Goal: Information Seeking & Learning: Find contact information

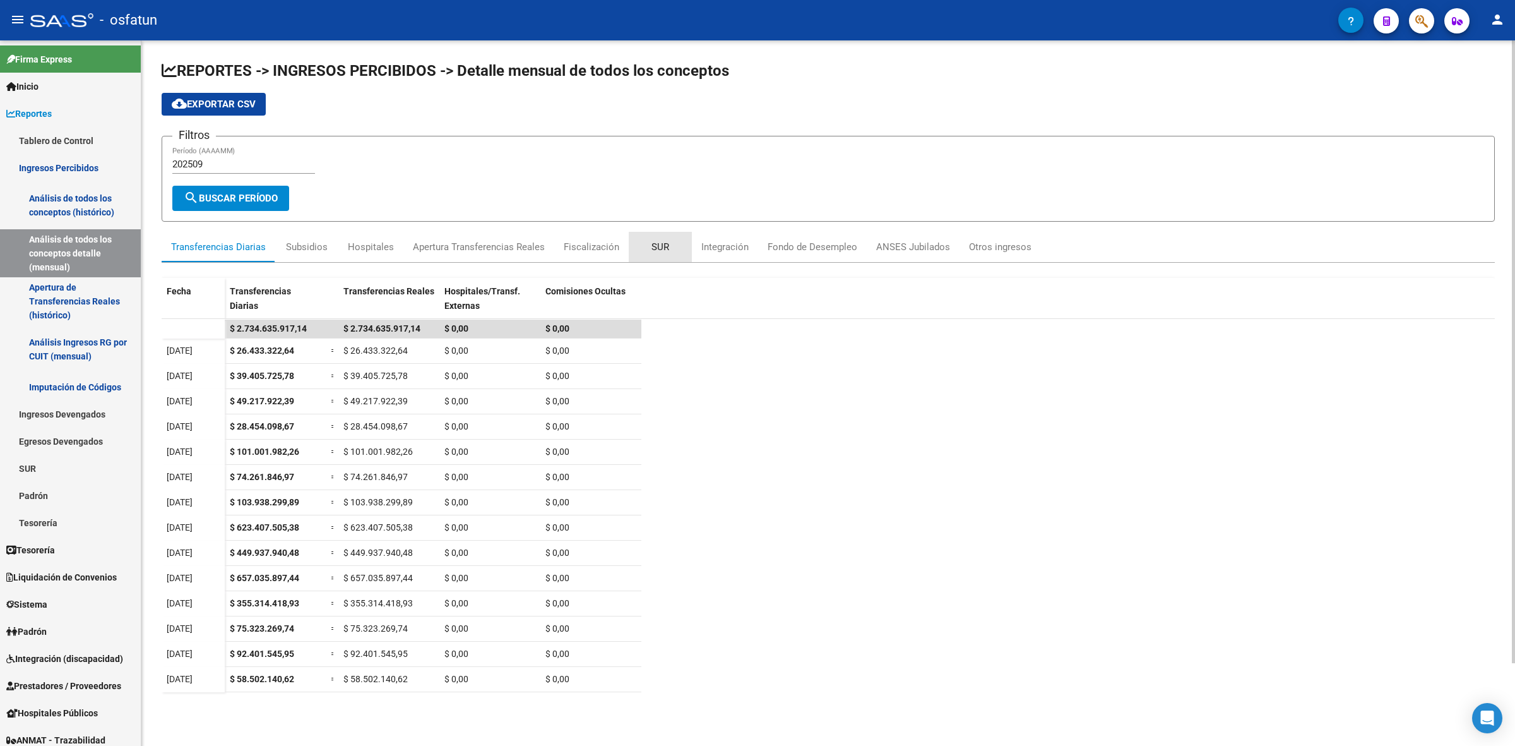
click at [654, 241] on div "SUR" at bounding box center [661, 247] width 18 height 14
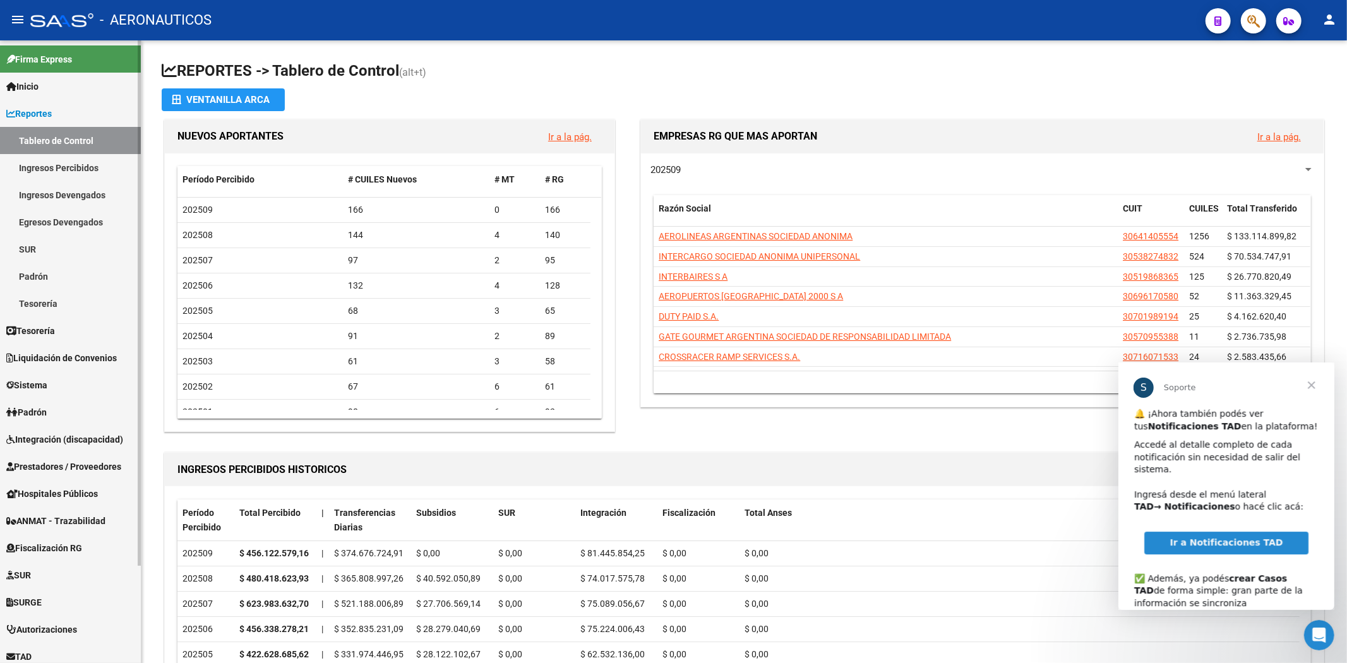
click at [92, 118] on link "Reportes" at bounding box center [70, 113] width 141 height 27
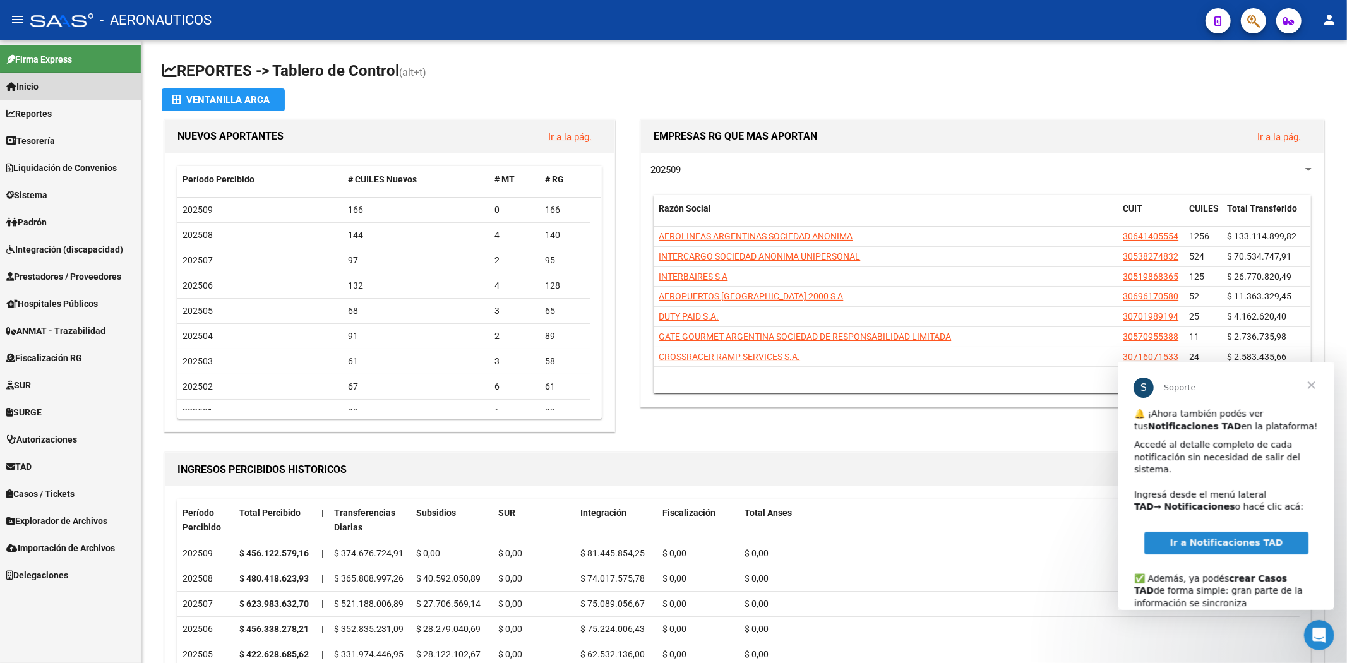
click at [95, 92] on link "Inicio" at bounding box center [70, 86] width 141 height 27
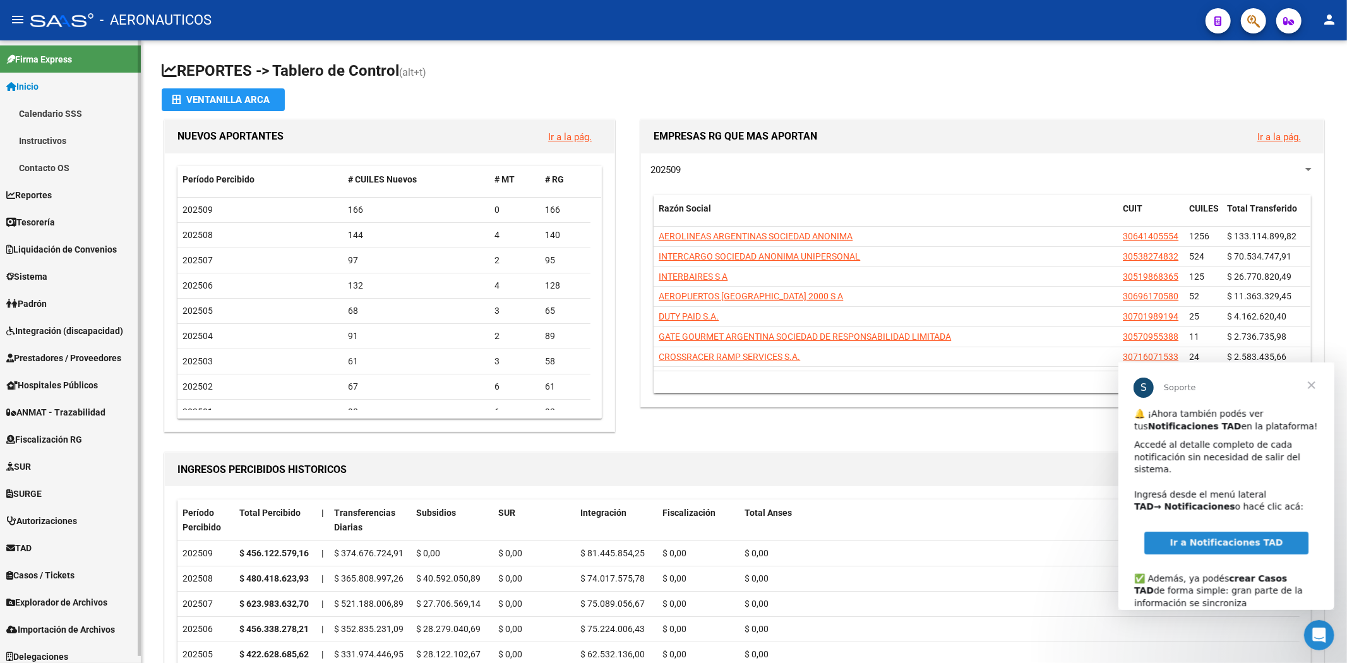
click at [95, 92] on link "Inicio" at bounding box center [70, 86] width 141 height 27
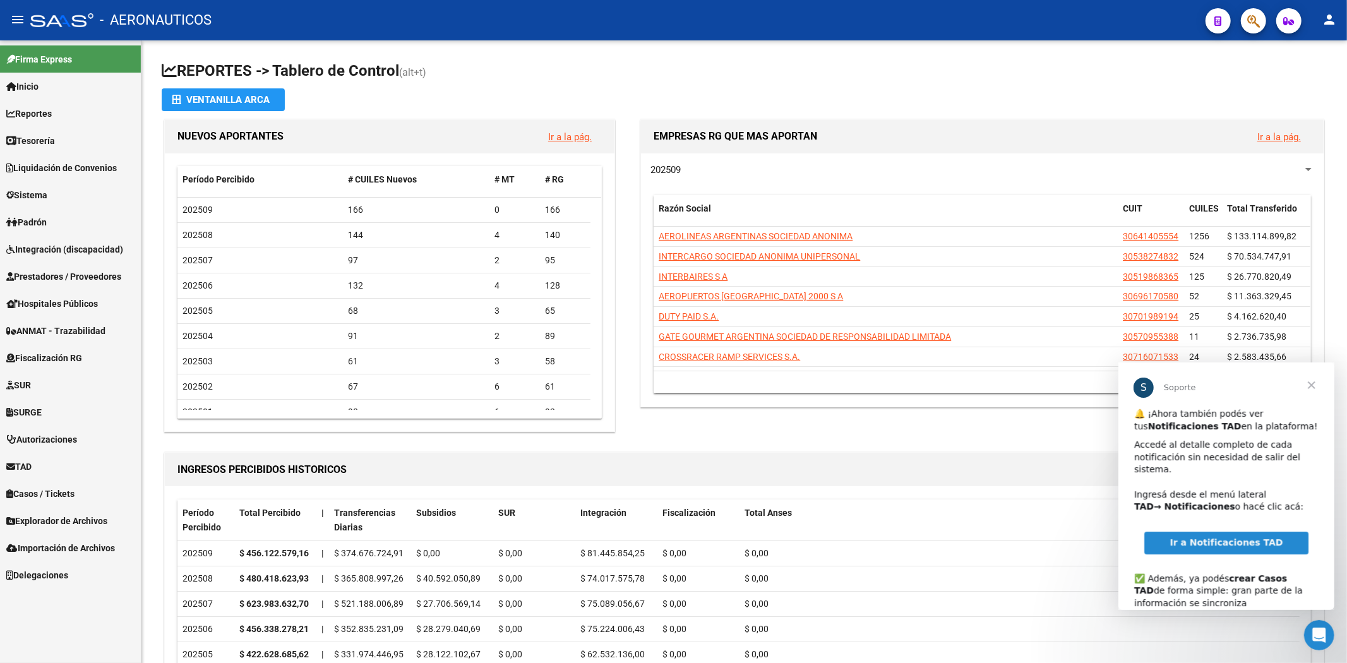
click at [1219, 547] on span "Ir a Notificaciones TAD" at bounding box center [1225, 542] width 113 height 10
click at [47, 463] on link "TAD" at bounding box center [70, 466] width 141 height 27
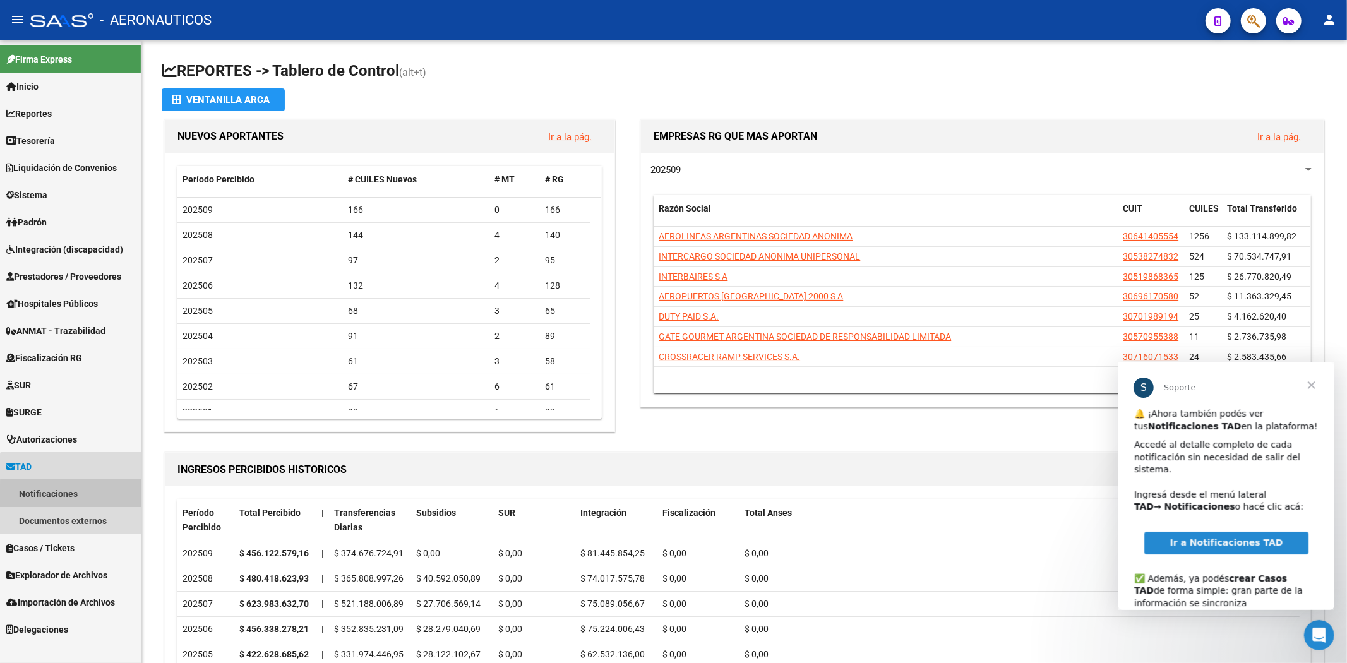
click at [110, 495] on link "Notificaciones" at bounding box center [70, 493] width 141 height 27
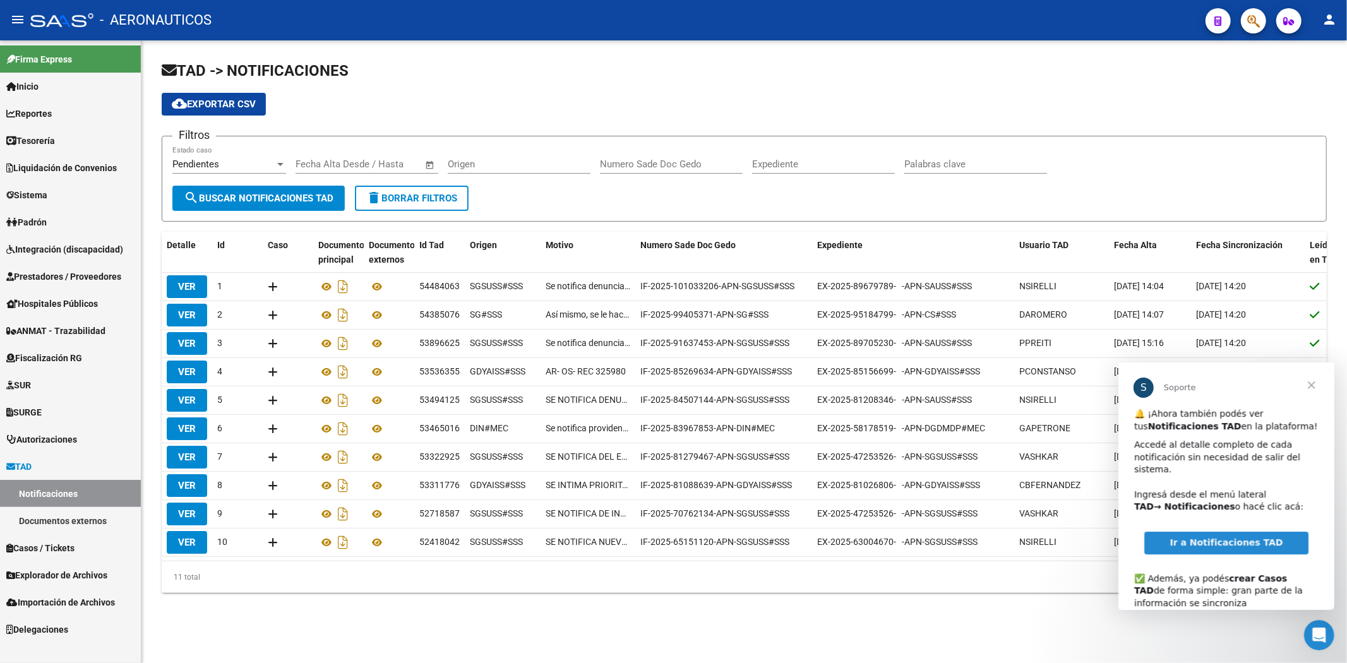
click at [1309, 385] on span "Cerrar" at bounding box center [1310, 384] width 45 height 45
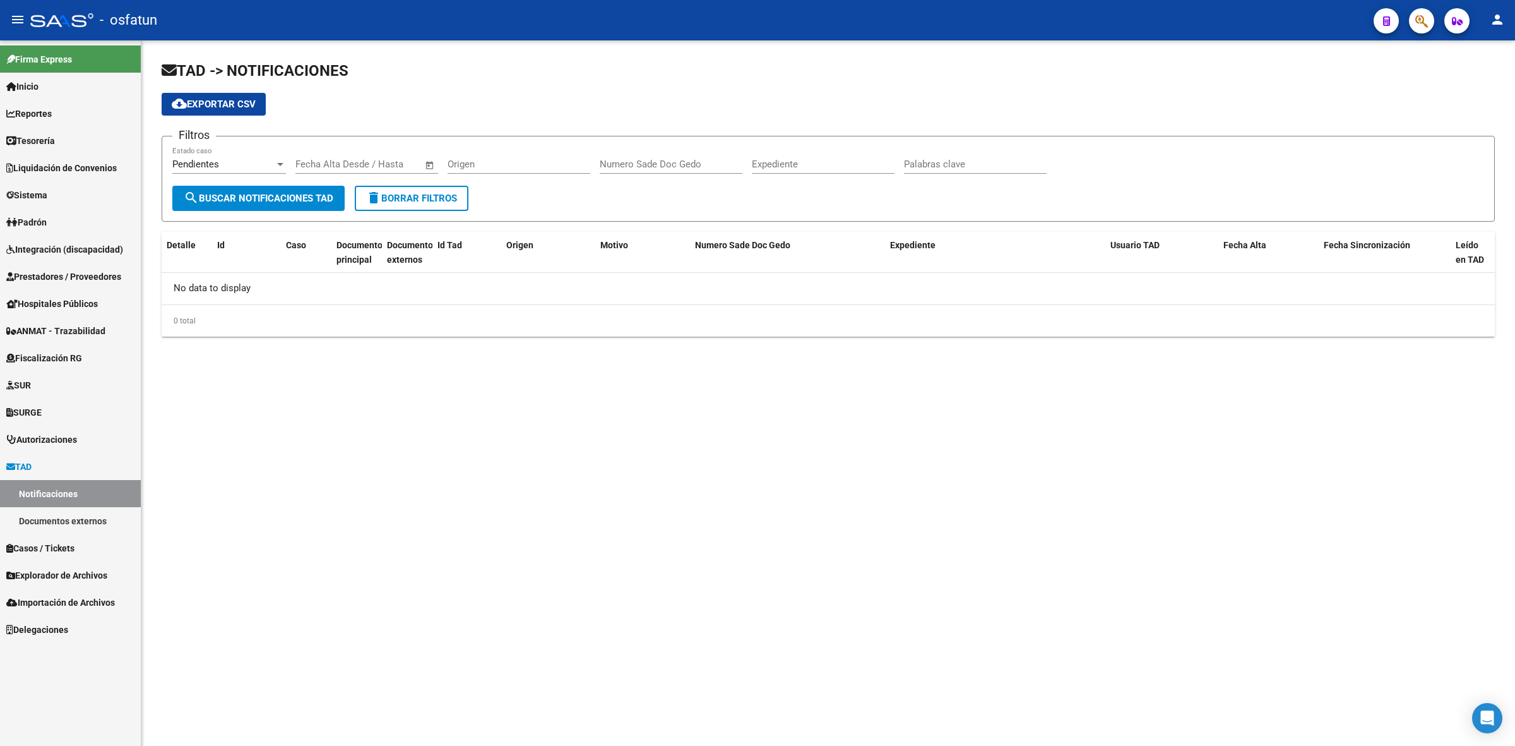
click at [86, 524] on link "Documentos externos" at bounding box center [70, 520] width 141 height 27
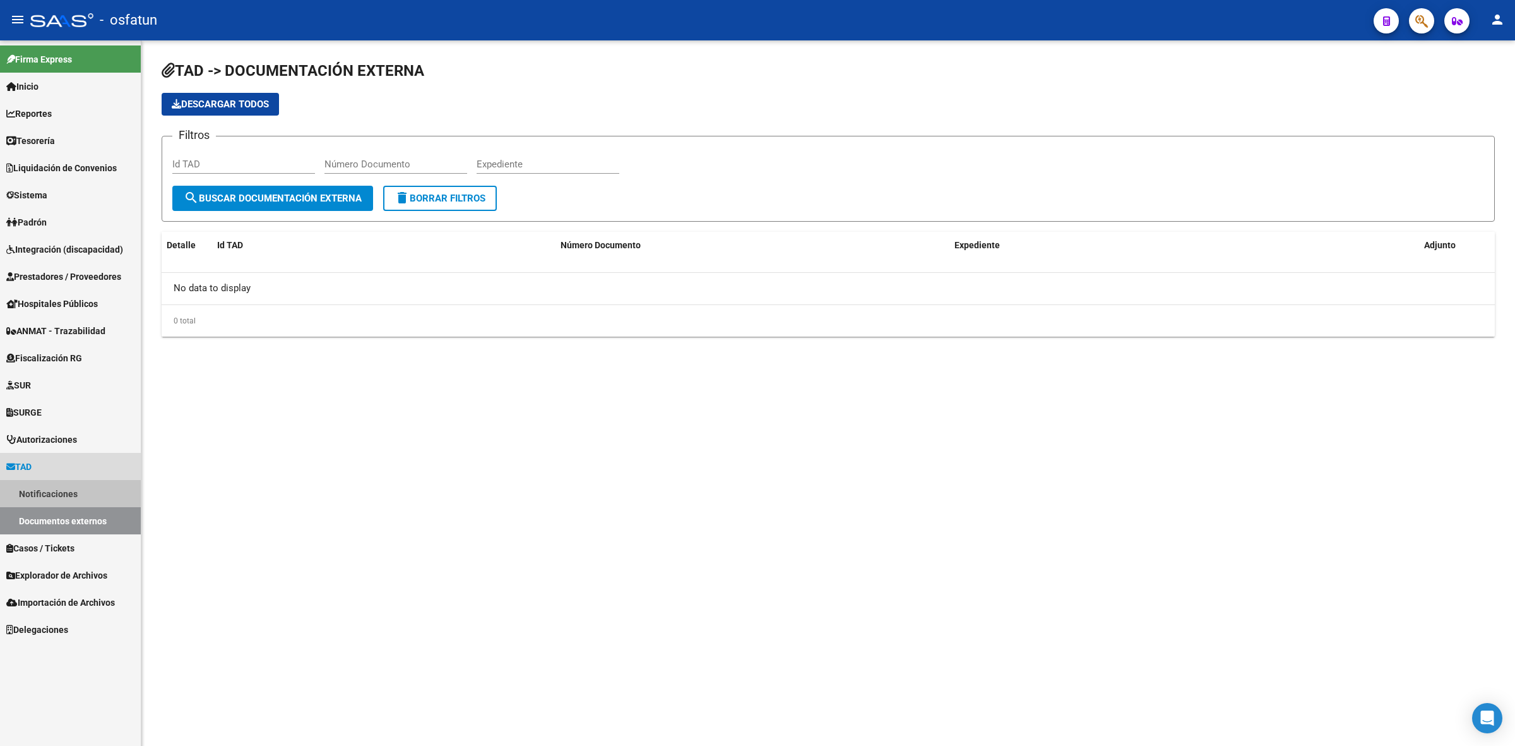
click at [86, 487] on link "Notificaciones" at bounding box center [70, 493] width 141 height 27
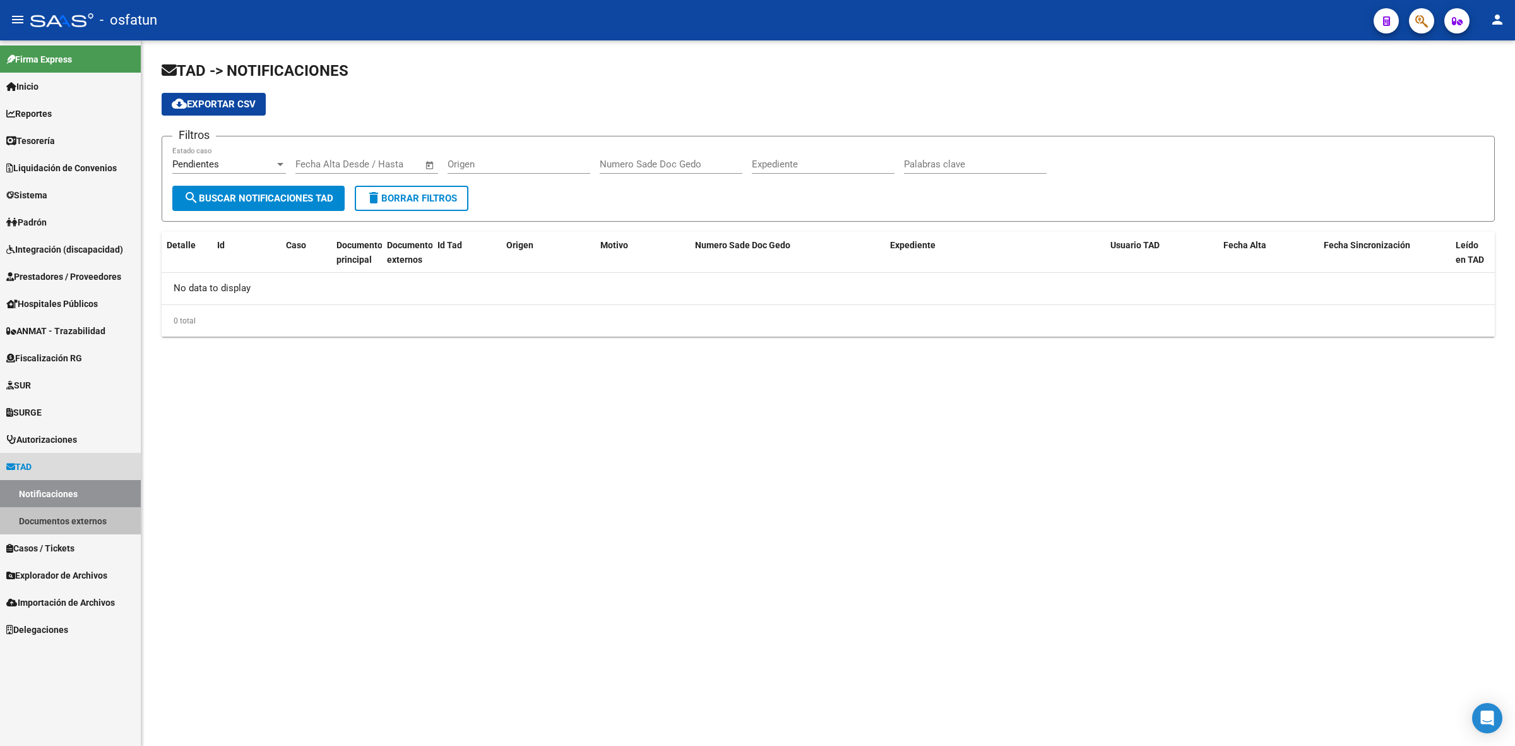
click at [49, 519] on link "Documentos externos" at bounding box center [70, 520] width 141 height 27
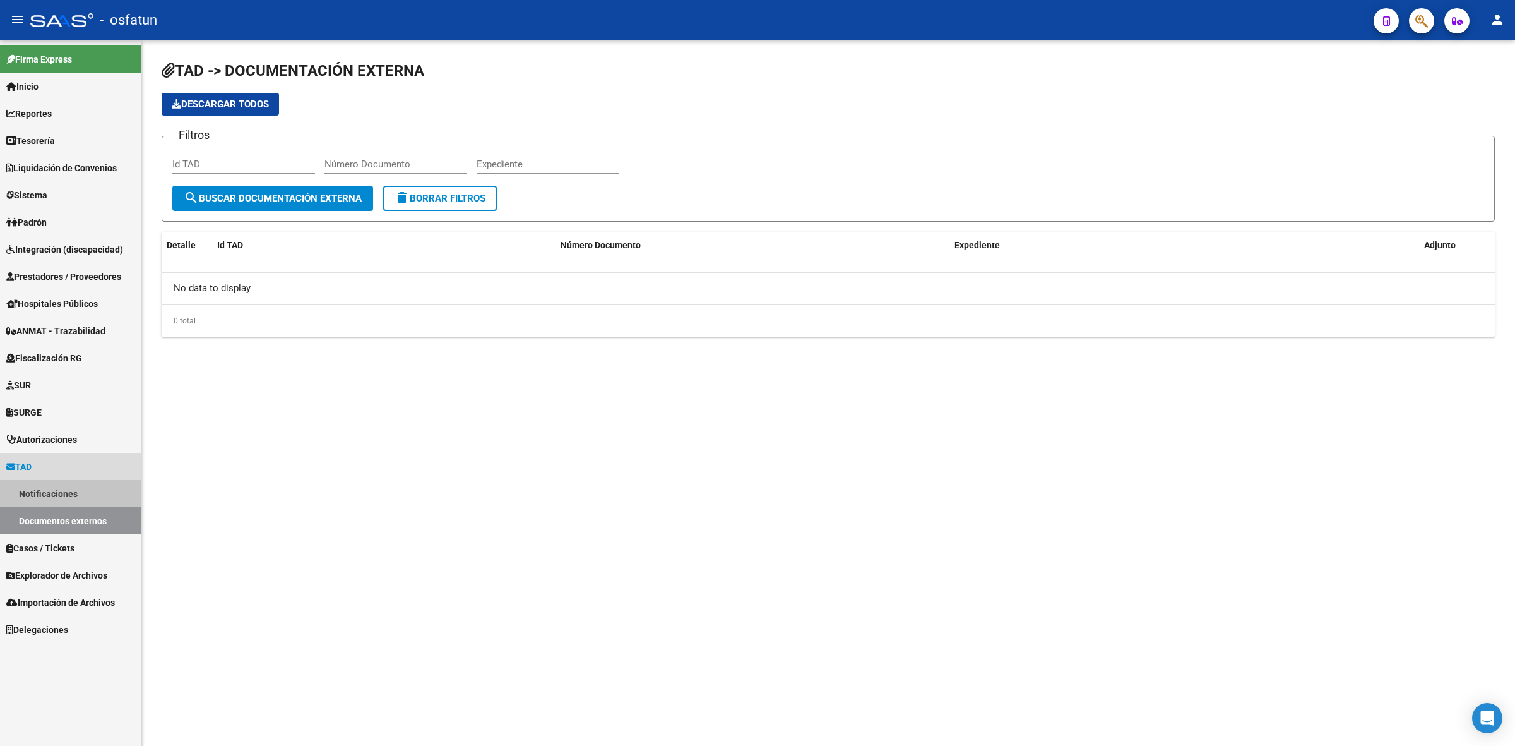
click at [57, 493] on link "Notificaciones" at bounding box center [70, 493] width 141 height 27
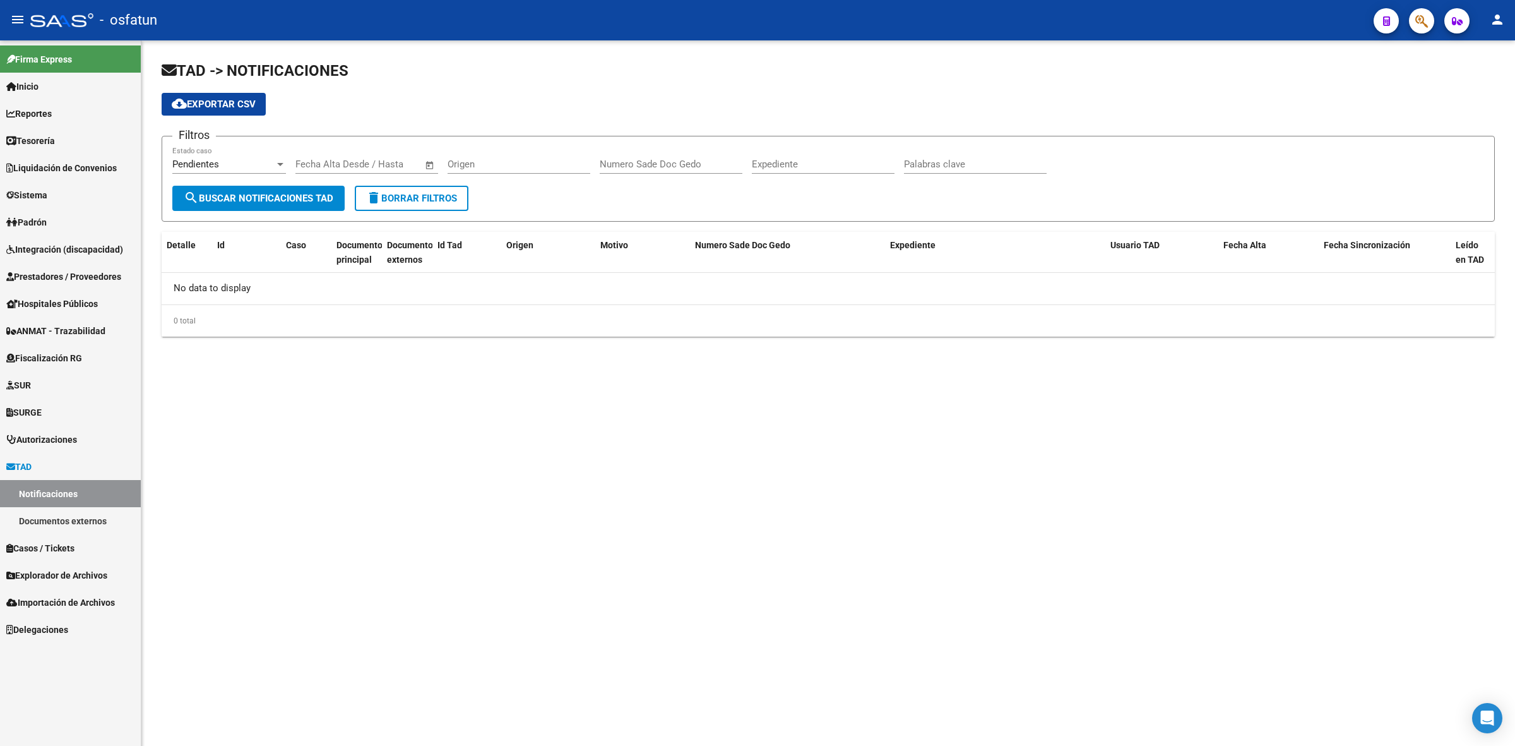
click at [344, 155] on div "Fecha inicio – Fecha fin Fecha Alta Desde / Hasta" at bounding box center [360, 159] width 128 height 27
click at [359, 422] on mat-sidenav-content "TAD -> NOTIFICACIONES cloud_download Exportar CSV Filtros Pendientes Estado cas…" at bounding box center [828, 392] width 1374 height 705
click at [267, 161] on div "Pendientes" at bounding box center [223, 163] width 102 height 11
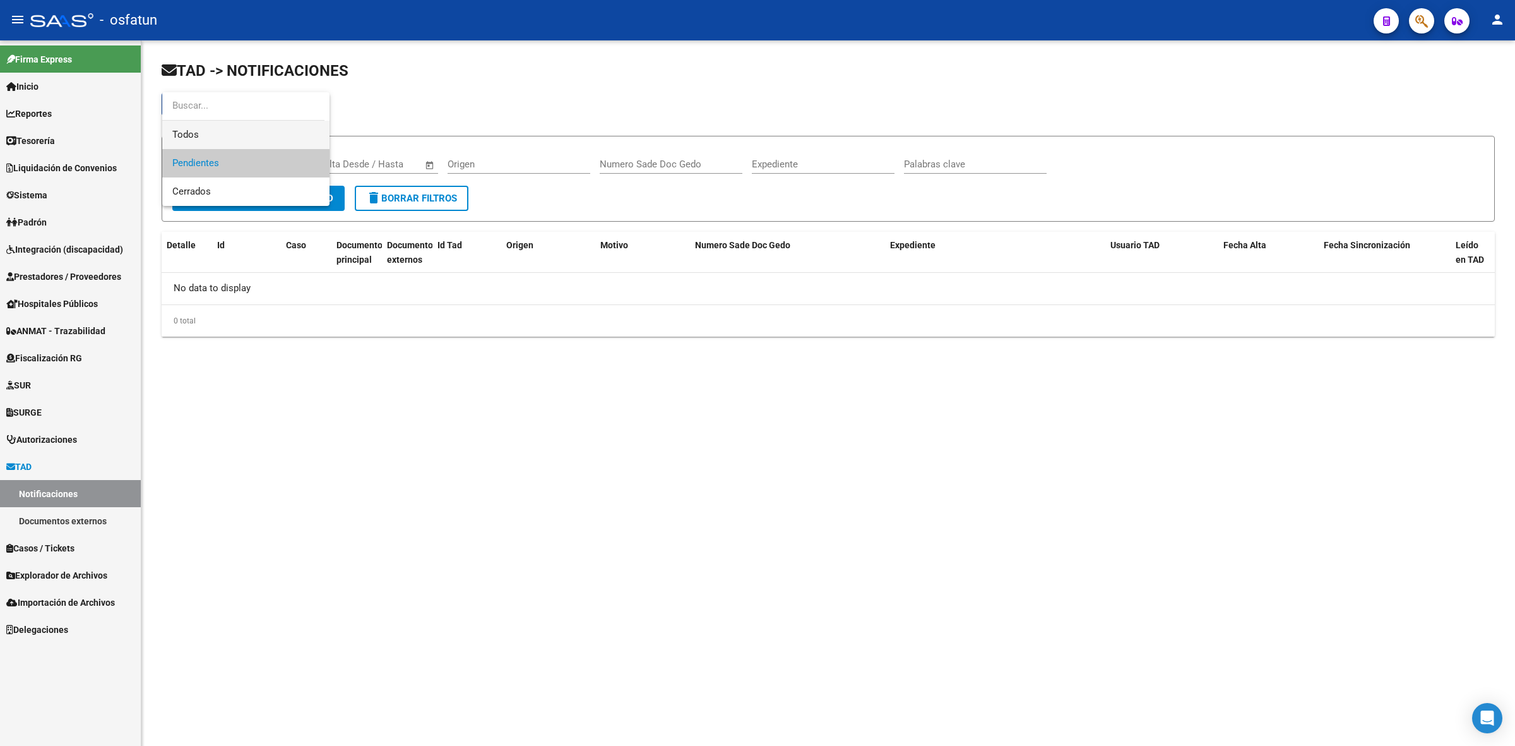
click at [264, 134] on span "Todos" at bounding box center [245, 135] width 147 height 28
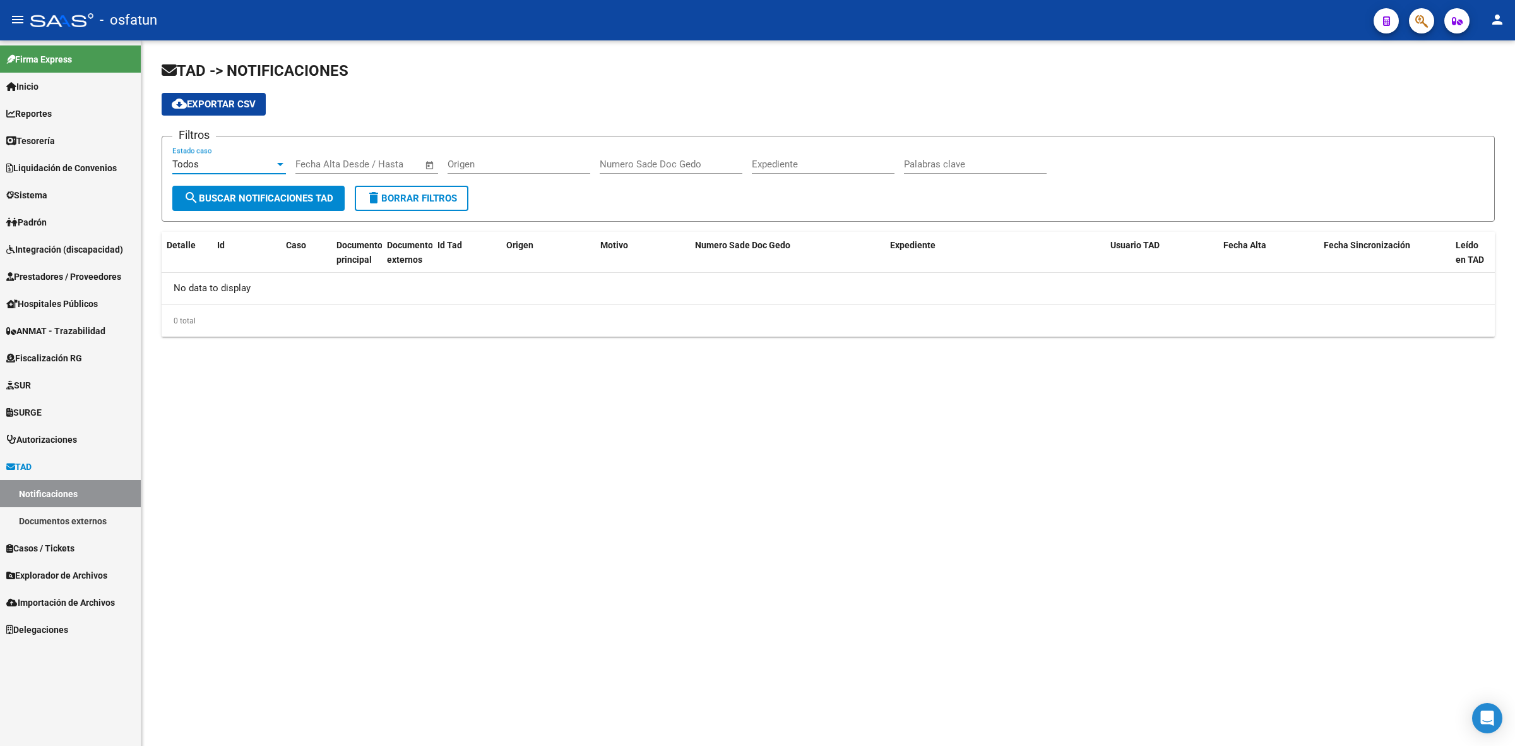
click at [239, 196] on span "search Buscar Notificaciones TAD" at bounding box center [259, 198] width 150 height 11
click at [490, 529] on mat-sidenav-content "TAD -> NOTIFICACIONES cloud_download Exportar CSV Filtros Todos Estado caso Fec…" at bounding box center [828, 392] width 1374 height 705
click at [490, 145] on form "Filtros Todos Estado caso Fecha inicio – Fecha fin Fecha Alta Desde / Hasta Ori…" at bounding box center [829, 179] width 1334 height 86
click at [384, 156] on div "Fecha inicio – Fecha fin Fecha Alta Desde / Hasta" at bounding box center [360, 159] width 128 height 27
click at [304, 348] on div "TAD -> NOTIFICACIONES cloud_download Exportar CSV Filtros Todos Estado caso Fec…" at bounding box center [828, 208] width 1374 height 337
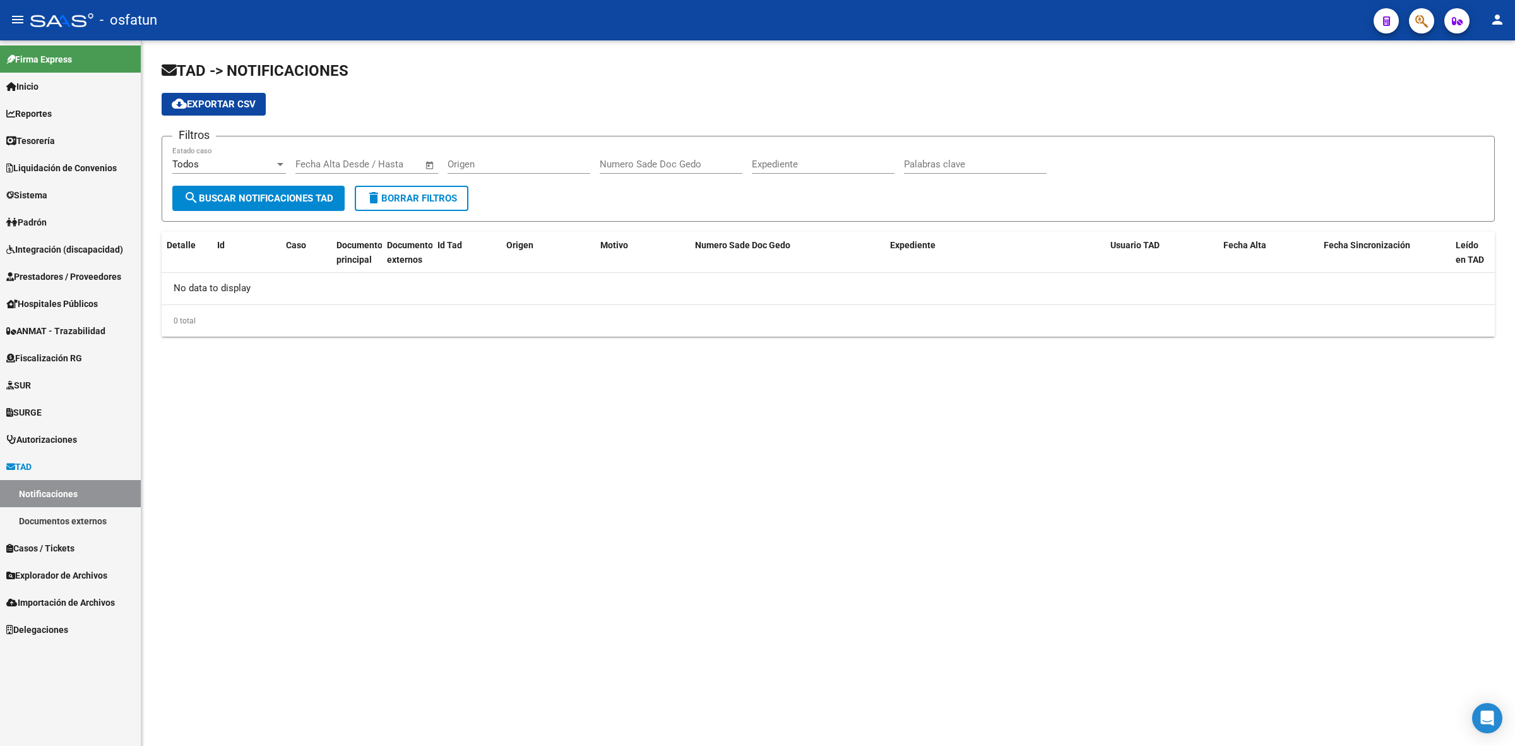
click at [47, 525] on link "Documentos externos" at bounding box center [70, 520] width 141 height 27
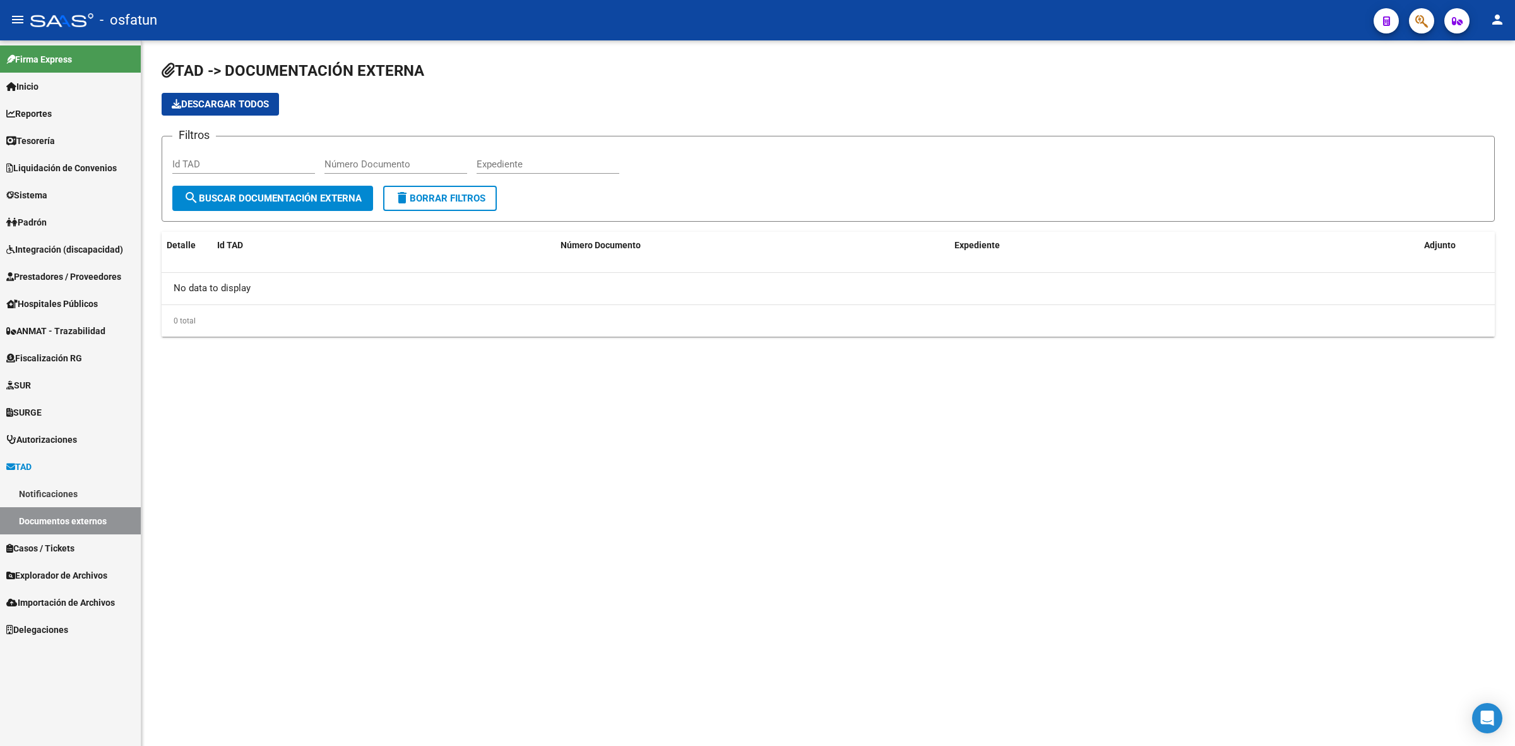
click at [277, 273] on div "No data to display" at bounding box center [829, 289] width 1334 height 32
click at [253, 164] on input "Id TAD" at bounding box center [243, 163] width 143 height 11
click at [234, 105] on span "Descargar todos" at bounding box center [220, 104] width 97 height 11
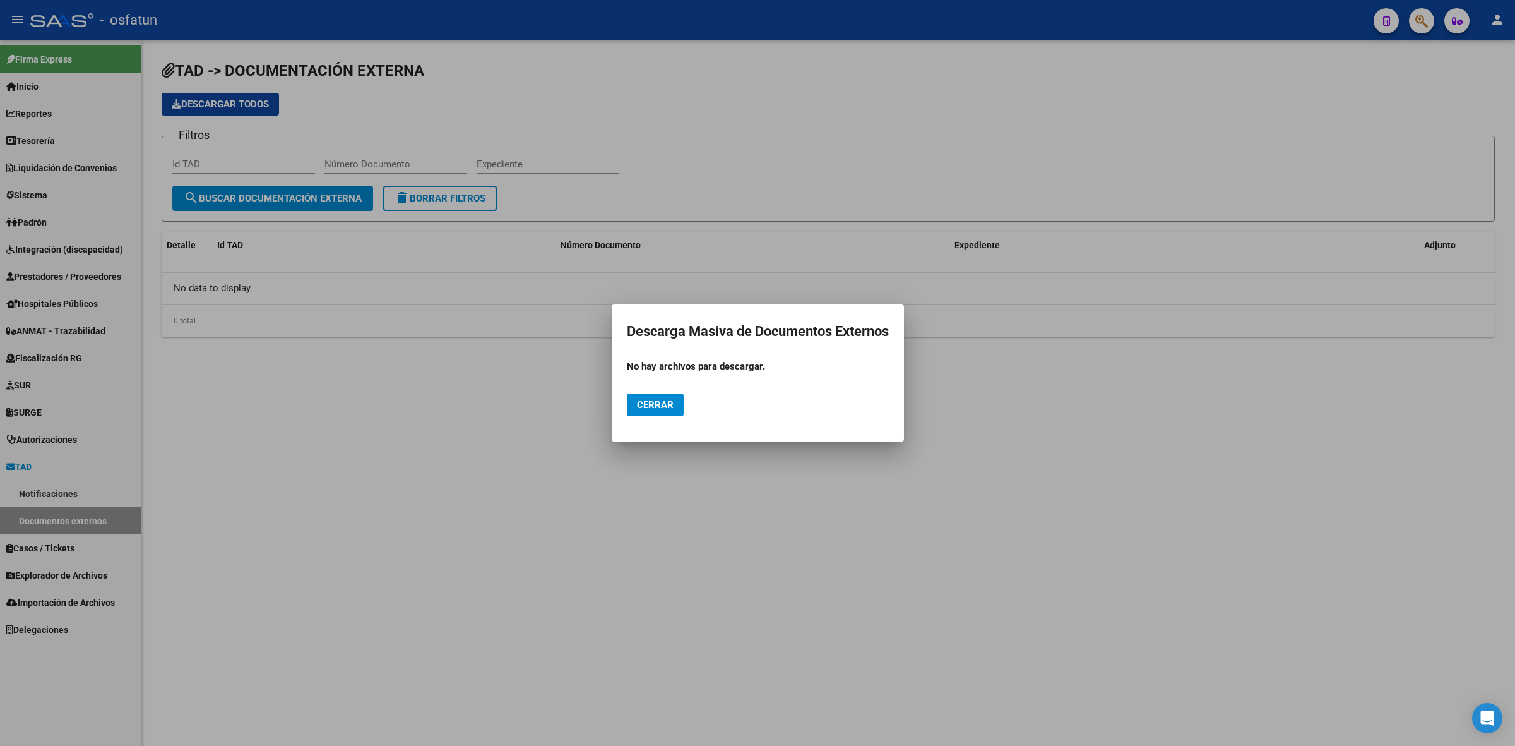
click at [854, 530] on div at bounding box center [757, 373] width 1515 height 746
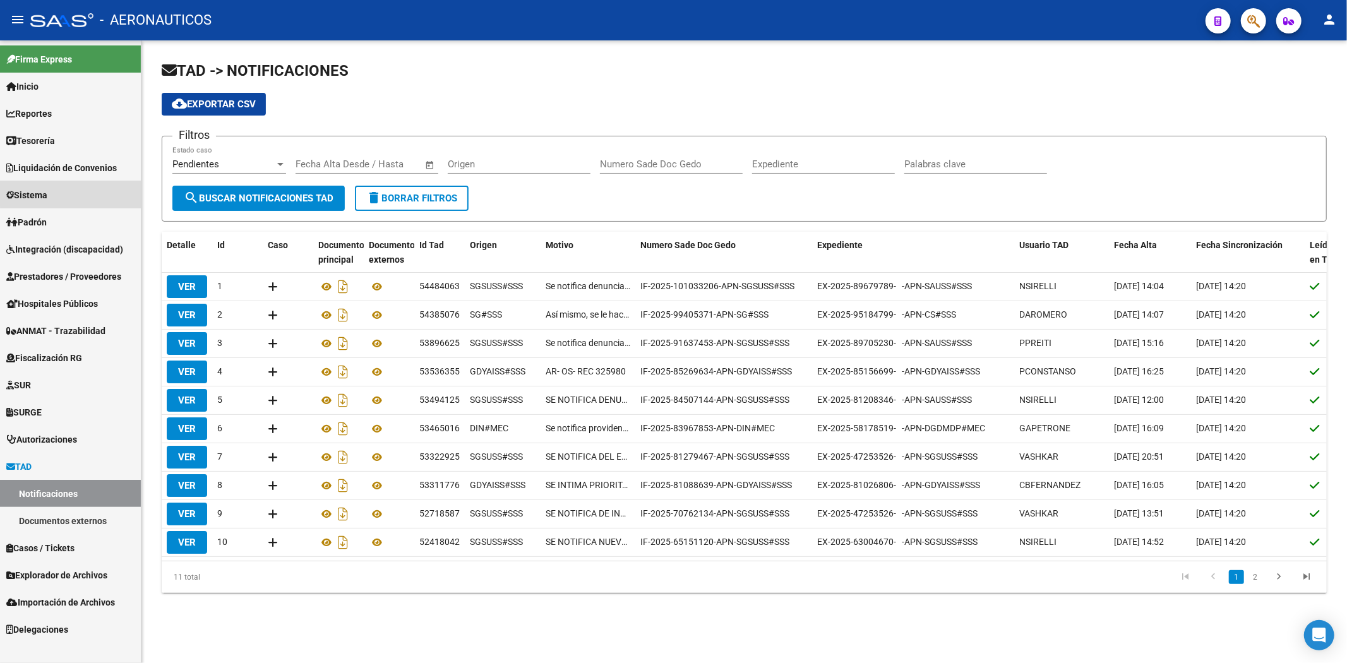
click at [87, 183] on link "Sistema" at bounding box center [70, 194] width 141 height 27
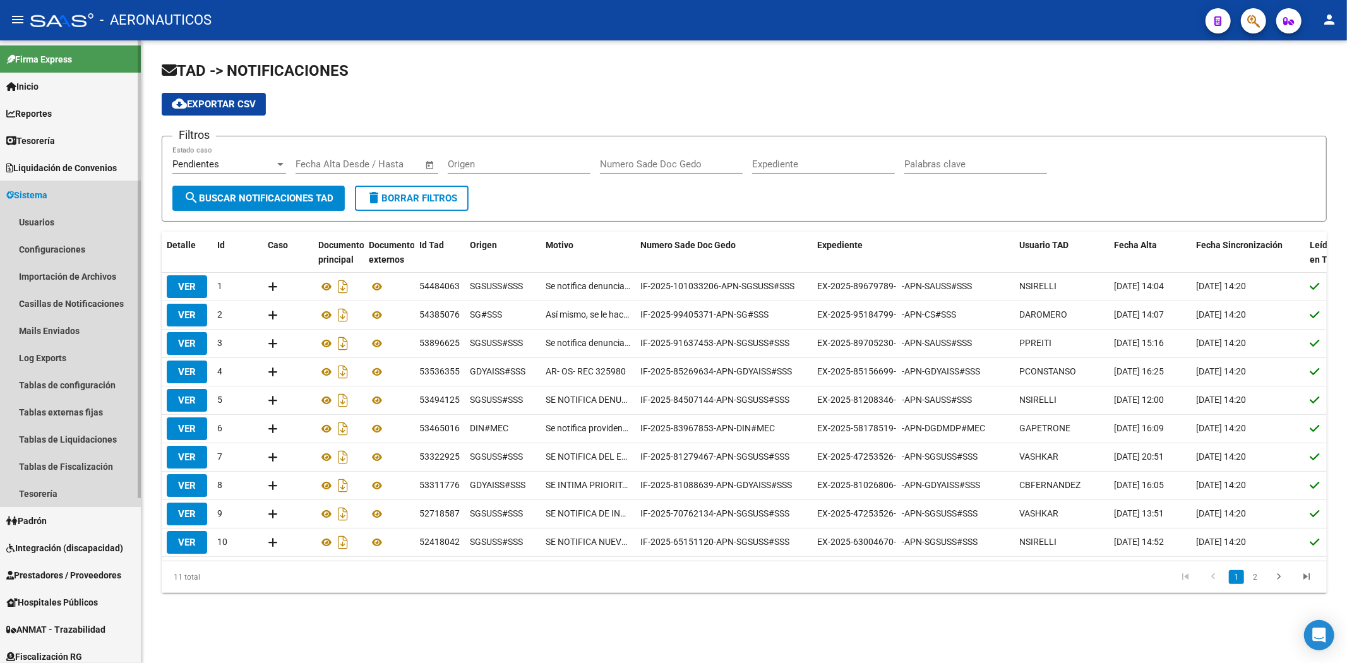
click at [78, 186] on link "Sistema" at bounding box center [70, 194] width 141 height 27
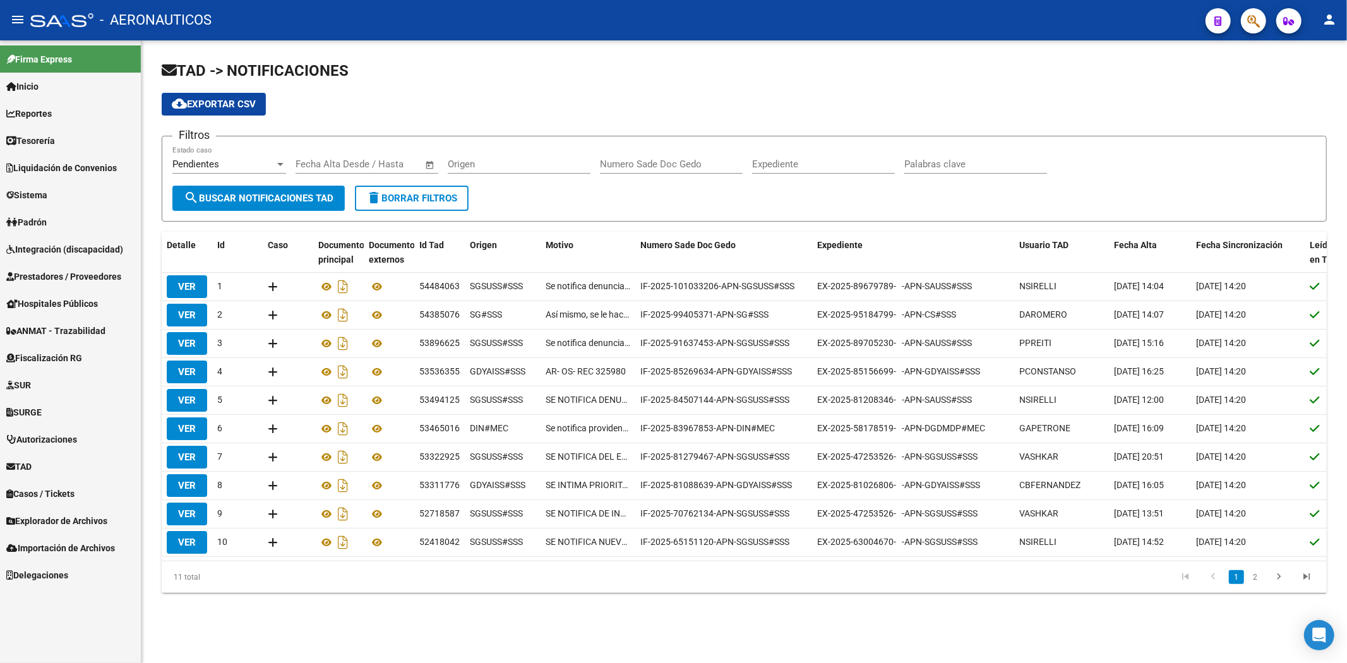
click at [93, 88] on link "Inicio" at bounding box center [70, 86] width 141 height 27
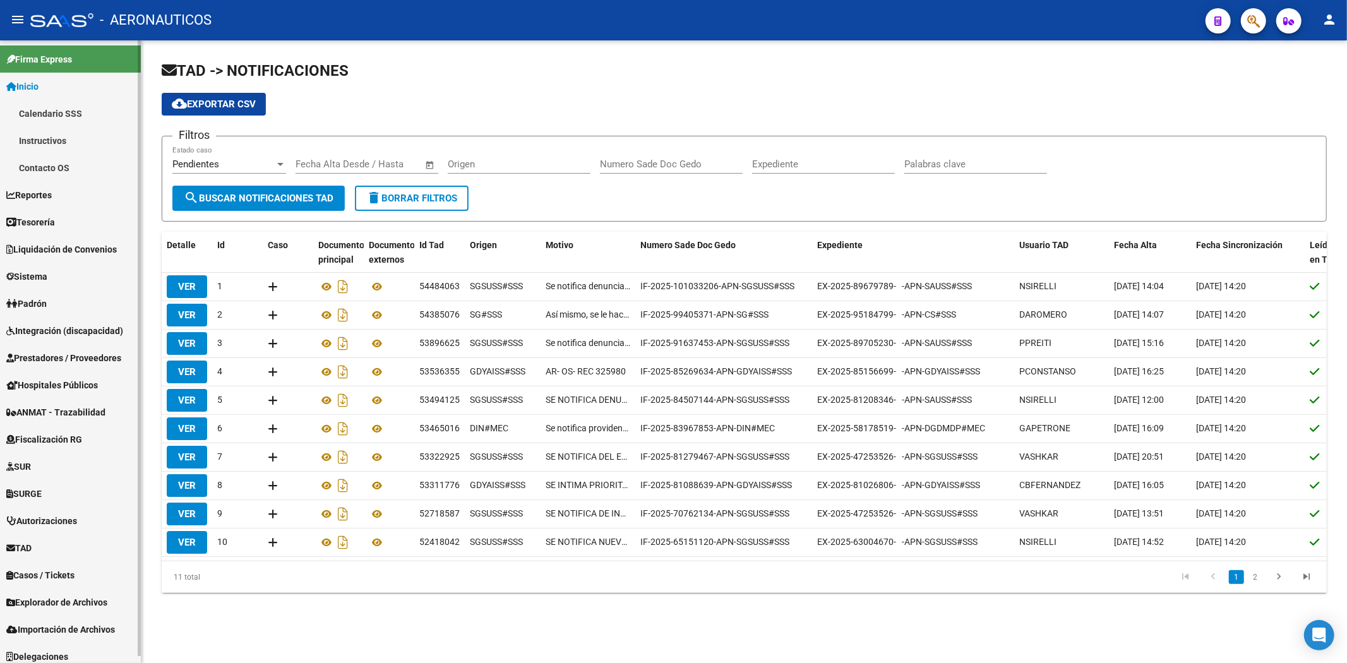
click at [85, 114] on link "Calendario SSS" at bounding box center [70, 113] width 141 height 27
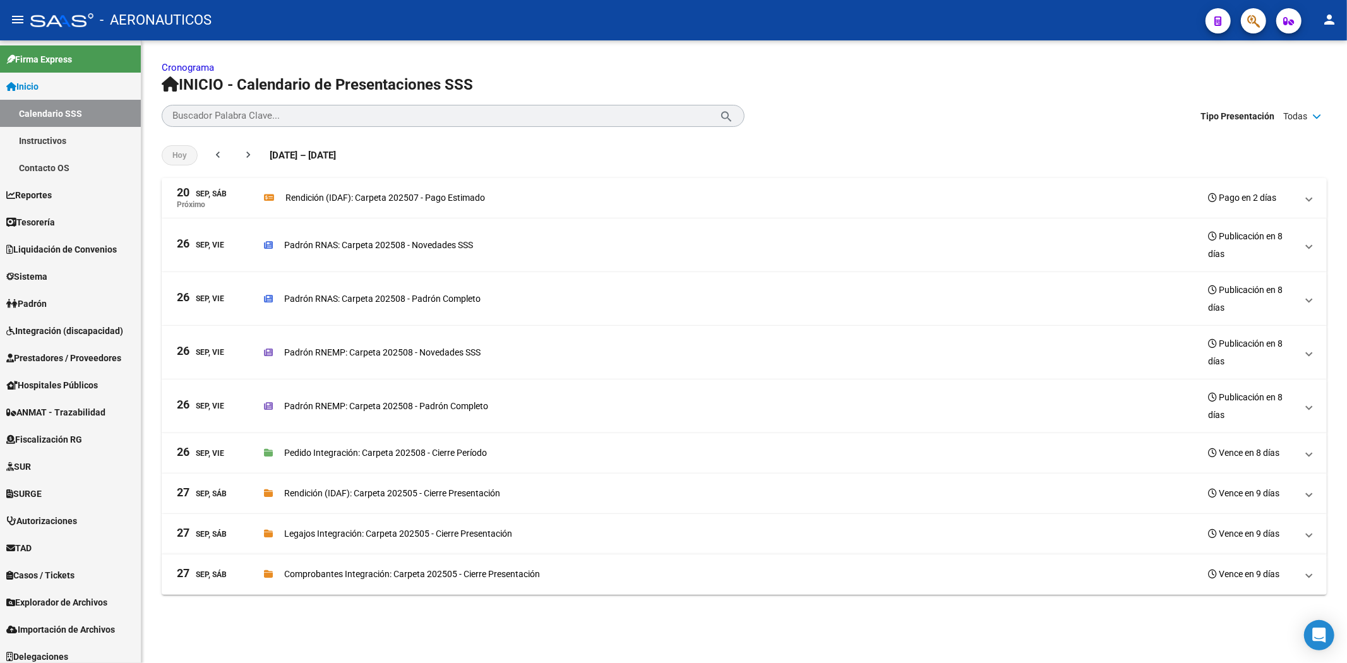
click at [337, 209] on mat-panel-description "Rendición (IDAF): Carpeta 202507 - Pago Estimado Pago en 2 días" at bounding box center [780, 198] width 1032 height 22
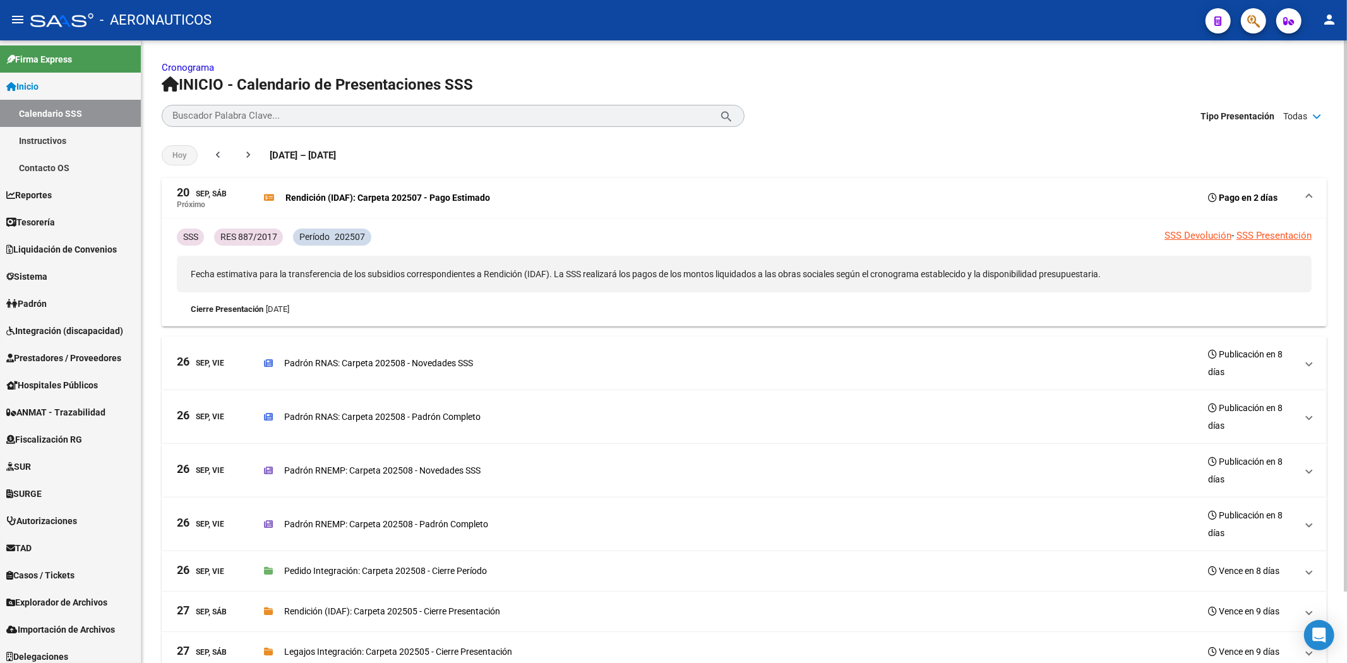
click at [337, 209] on mat-panel-description "Rendición (IDAF): Carpeta 202507 - Pago Estimado Pago en 2 días" at bounding box center [780, 198] width 1032 height 22
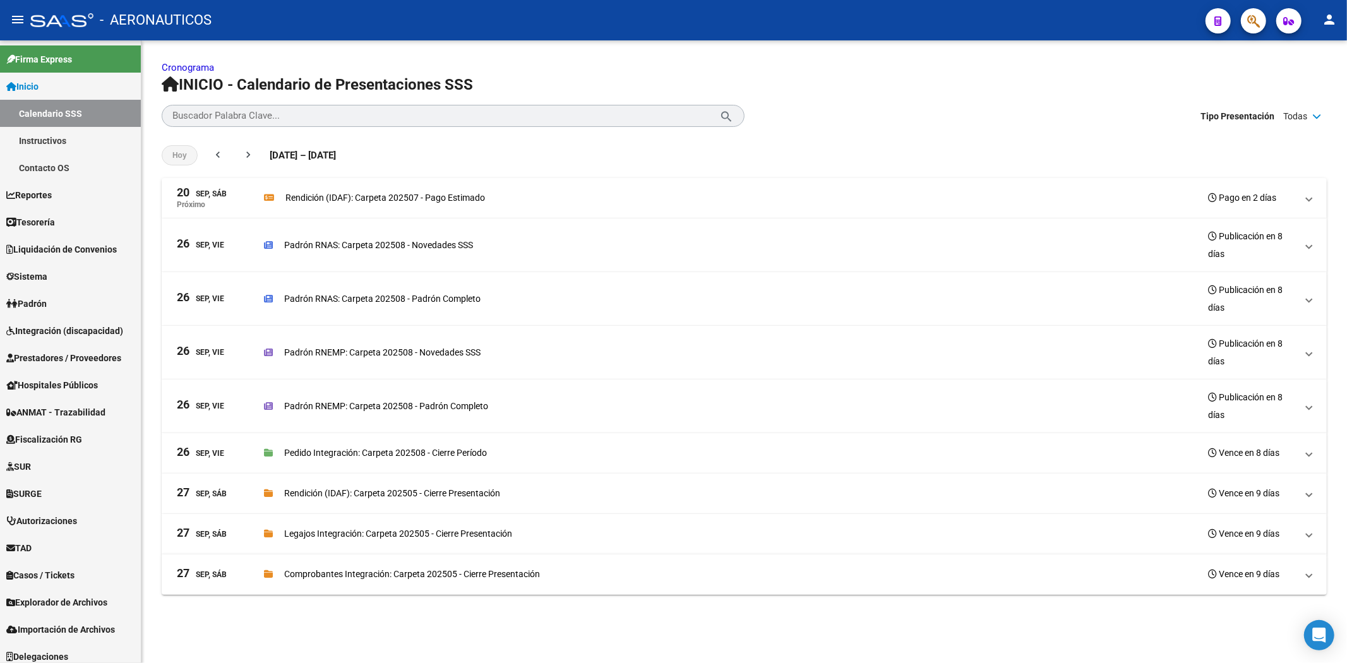
click at [337, 253] on div "Padrón RNAS: Carpeta 202508 - Novedades SSS Publicación en 8 días" at bounding box center [780, 244] width 1032 height 35
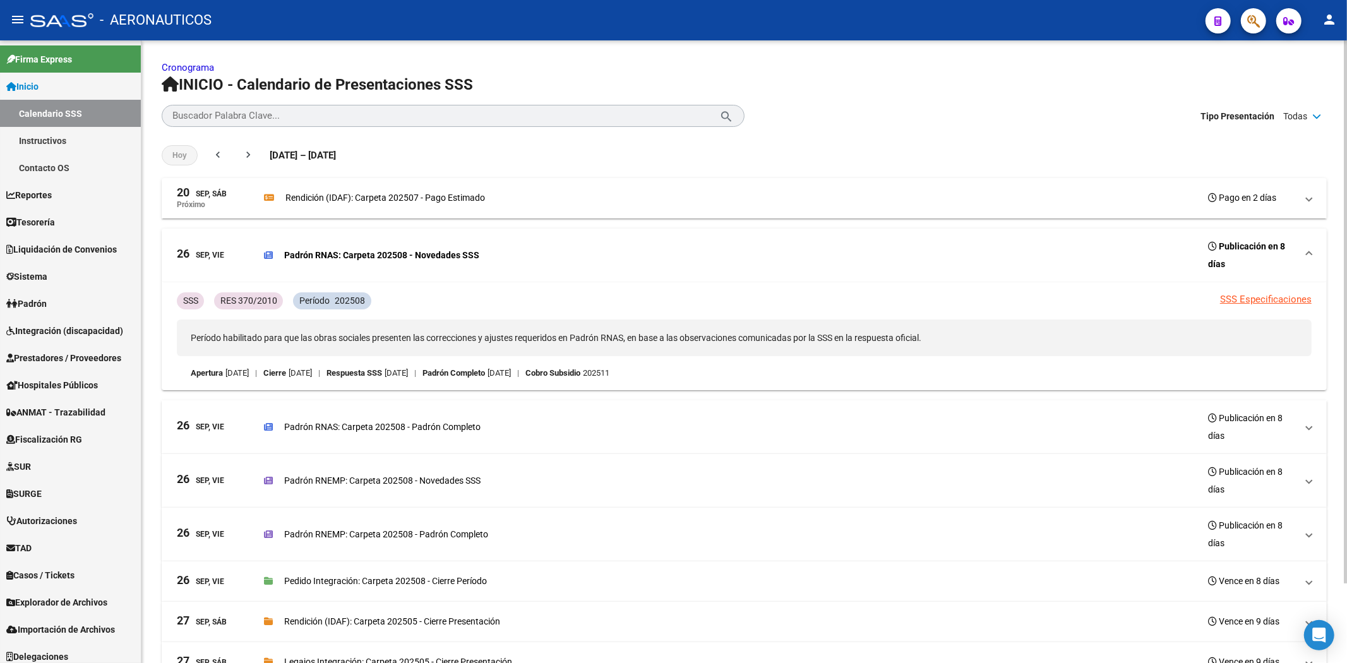
click at [337, 253] on p "Padrón RNAS: Carpeta 202508 - Novedades SSS" at bounding box center [381, 255] width 195 height 14
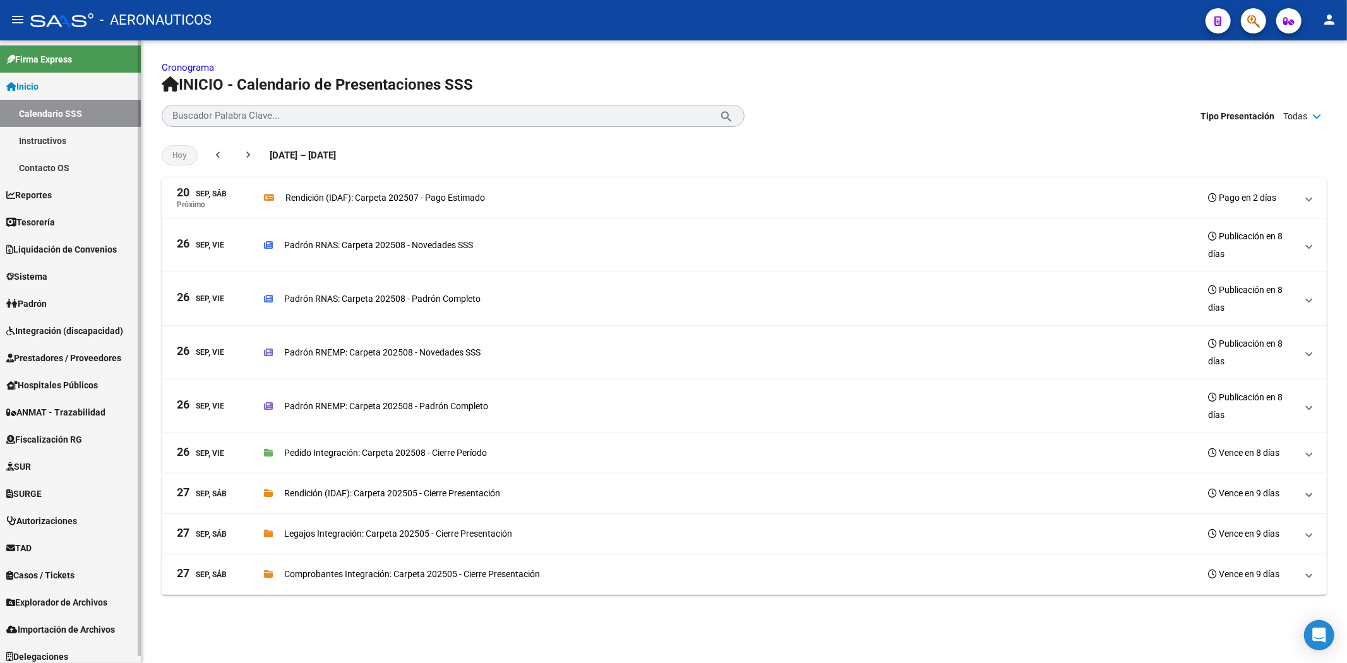
click at [112, 138] on link "Instructivos" at bounding box center [70, 140] width 141 height 27
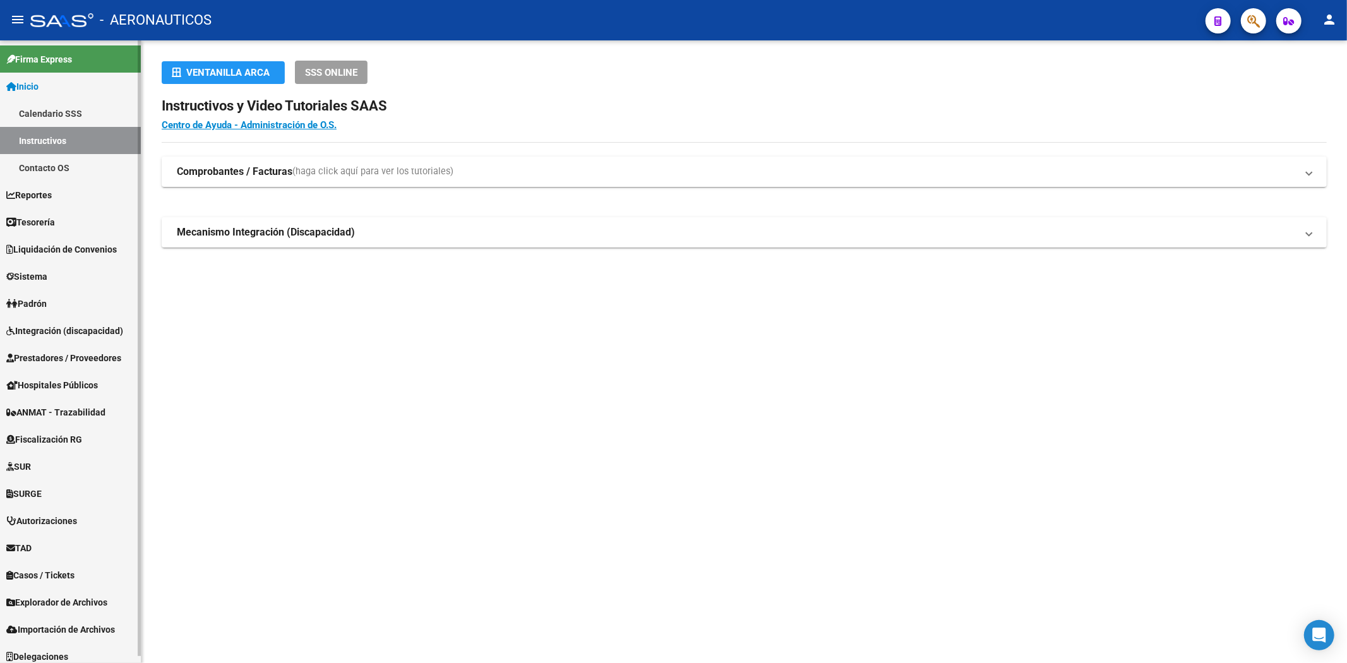
drag, startPoint x: 102, startPoint y: 176, endPoint x: 93, endPoint y: 160, distance: 17.5
click at [93, 160] on link "Contacto OS" at bounding box center [70, 167] width 141 height 27
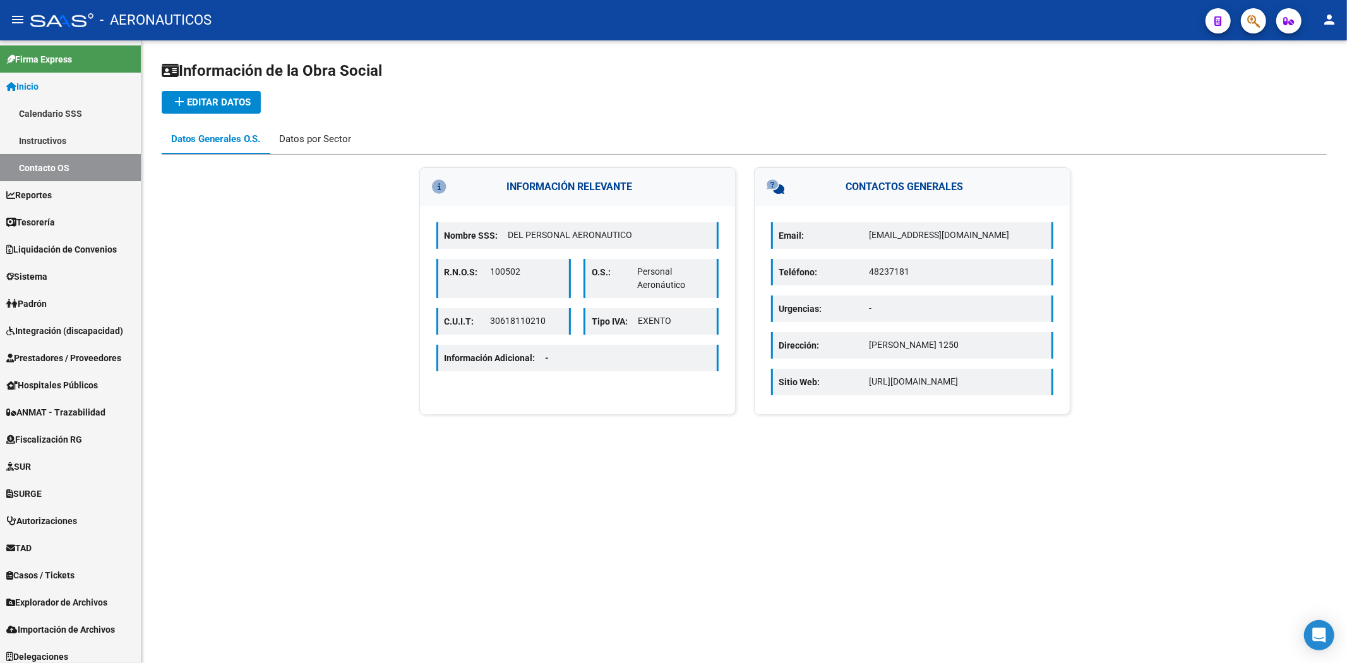
click at [301, 143] on div "Datos por Sector" at bounding box center [315, 139] width 72 height 14
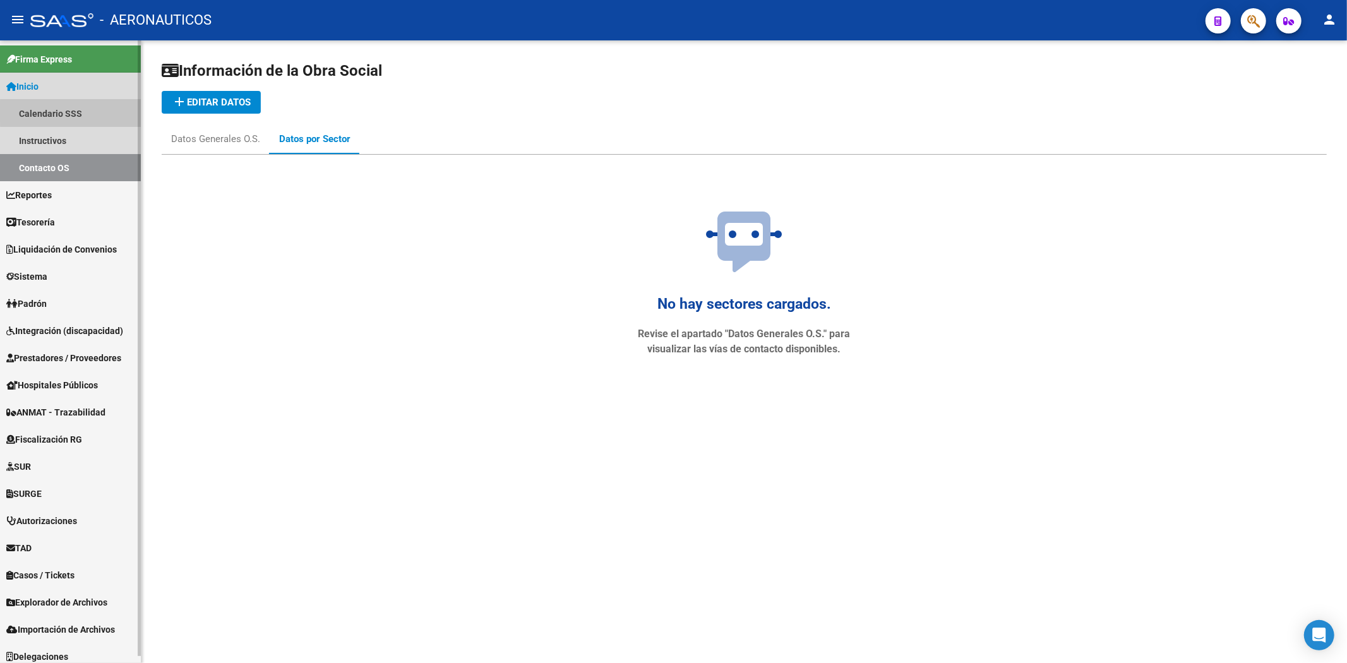
click at [102, 111] on link "Calendario SSS" at bounding box center [70, 113] width 141 height 27
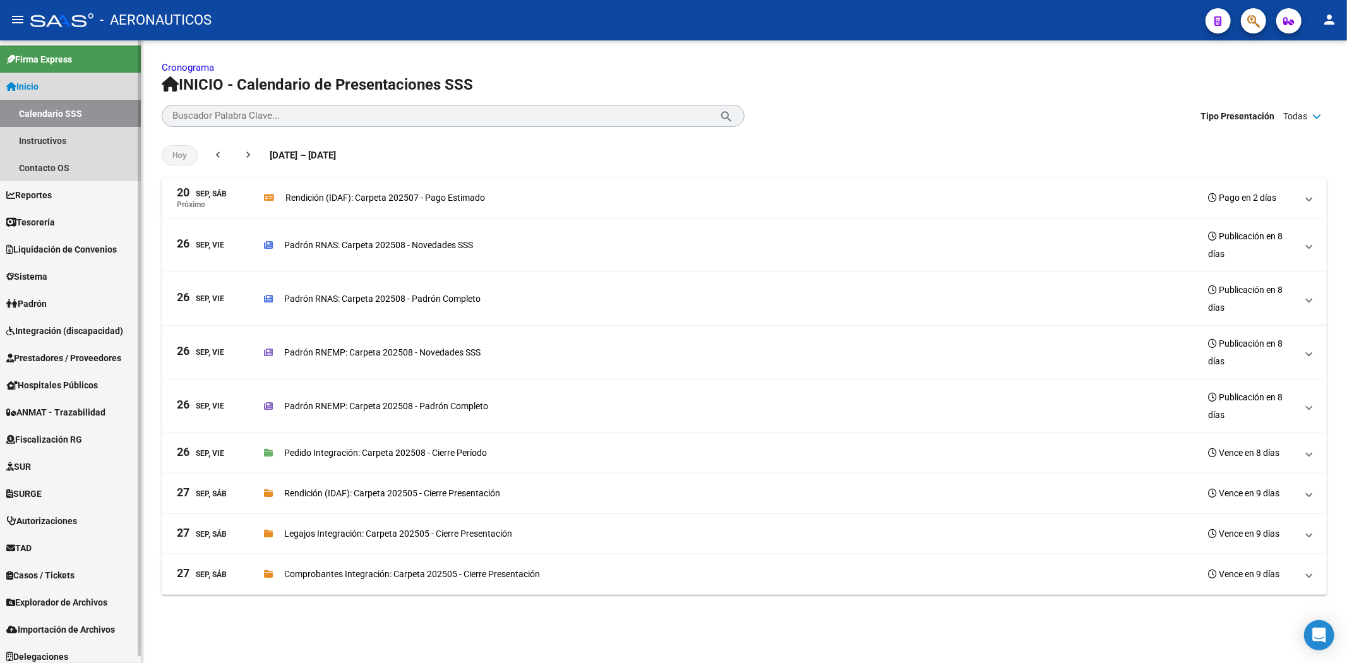
click at [88, 86] on link "Inicio" at bounding box center [70, 86] width 141 height 27
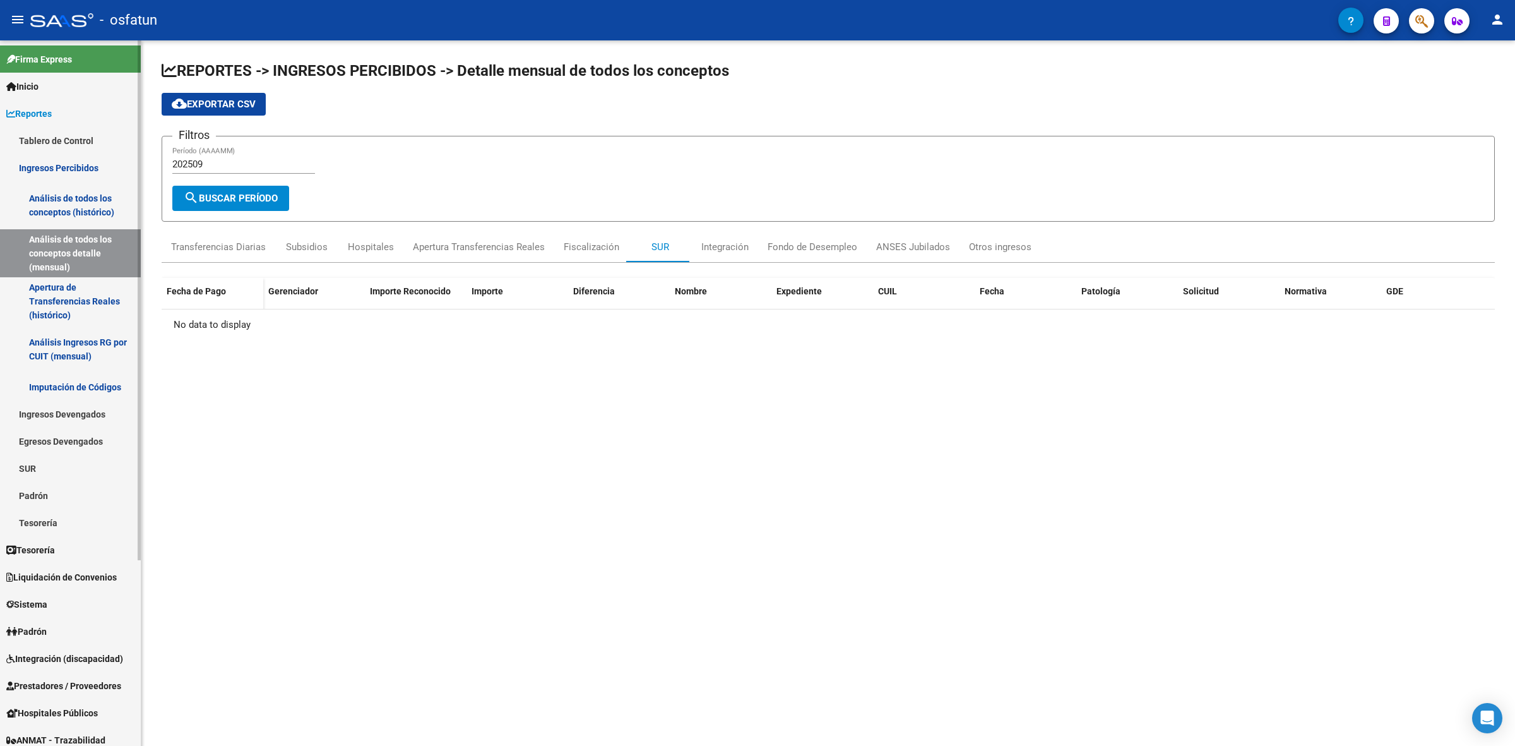
click at [55, 92] on link "Inicio" at bounding box center [70, 86] width 141 height 27
